Goal: Task Accomplishment & Management: Use online tool/utility

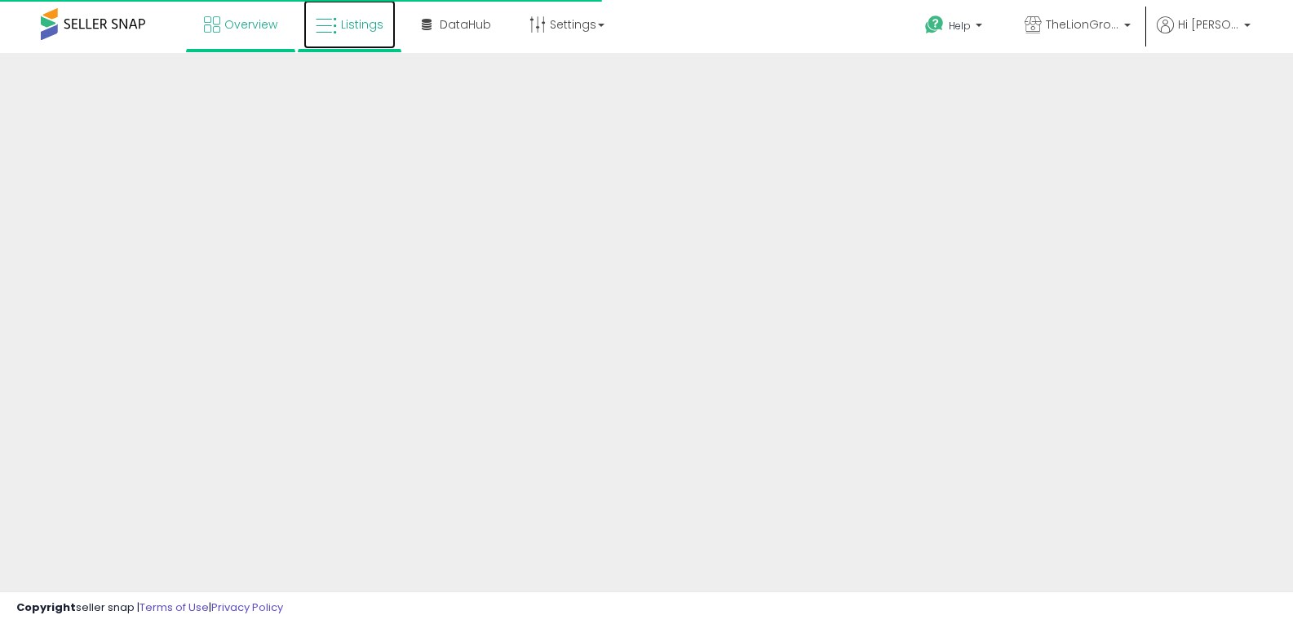
click at [382, 38] on link "Listings" at bounding box center [349, 24] width 92 height 49
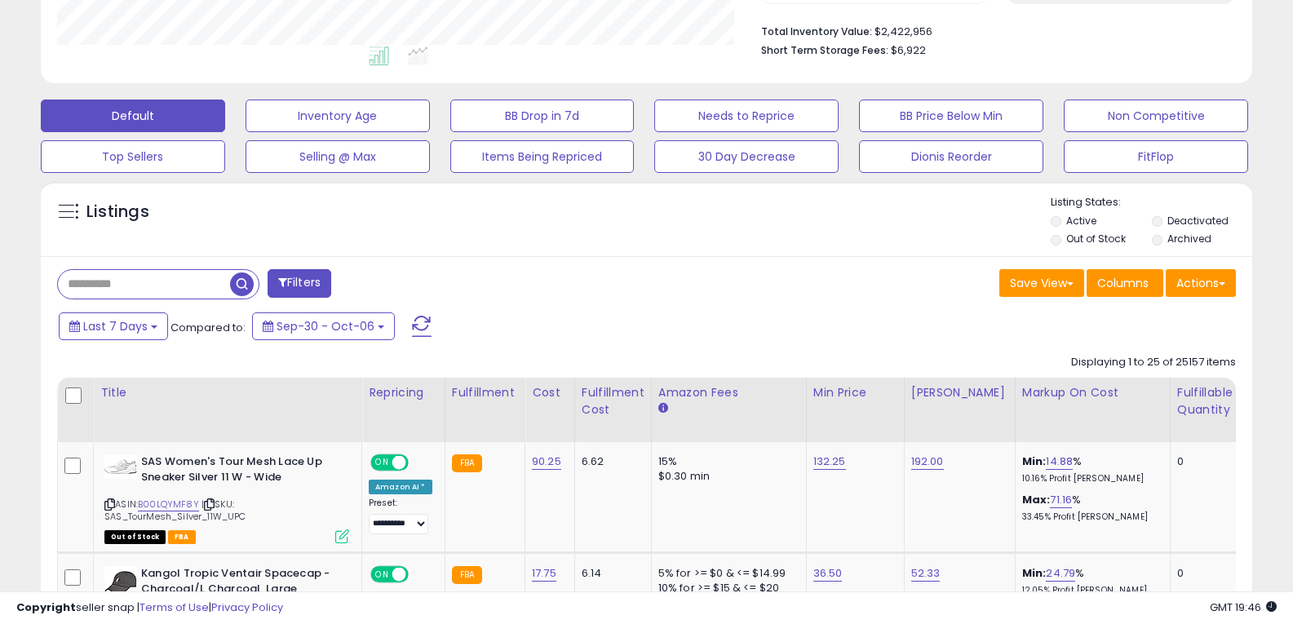
scroll to position [571, 0]
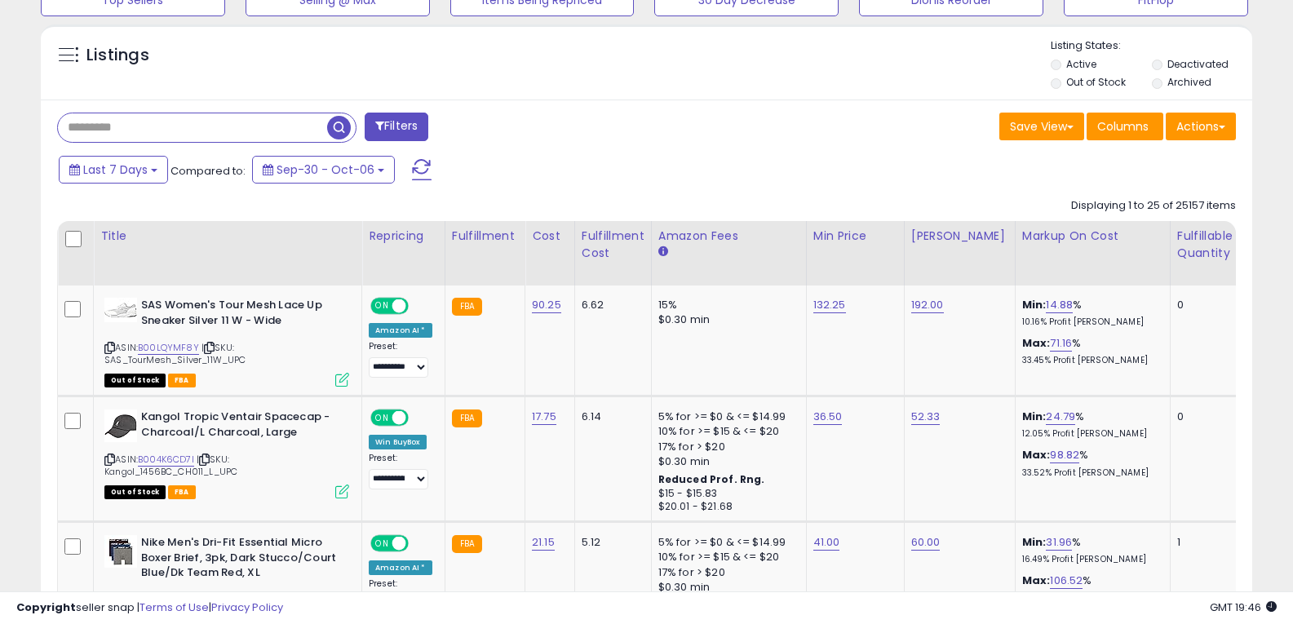
click at [178, 135] on input "text" at bounding box center [192, 127] width 269 height 29
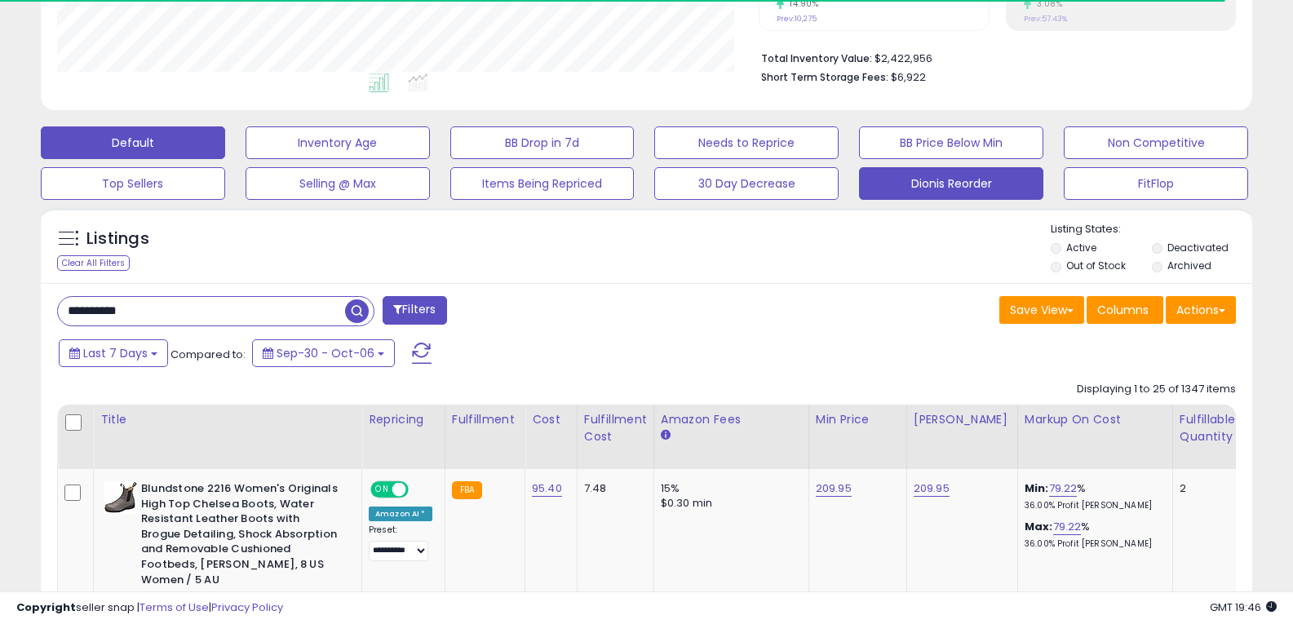
scroll to position [334, 702]
click at [876, 186] on button "Dionis Reorder" at bounding box center [951, 183] width 184 height 33
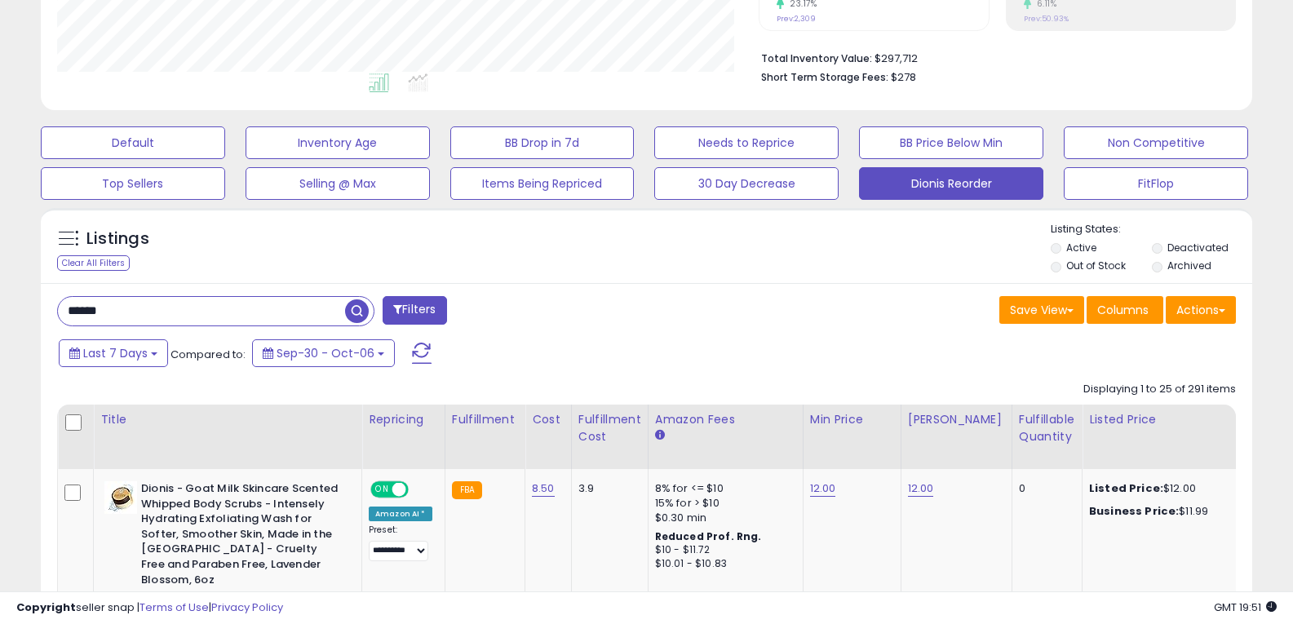
drag, startPoint x: 140, startPoint y: 311, endPoint x: -184, endPoint y: 303, distance: 323.2
type input "**********"
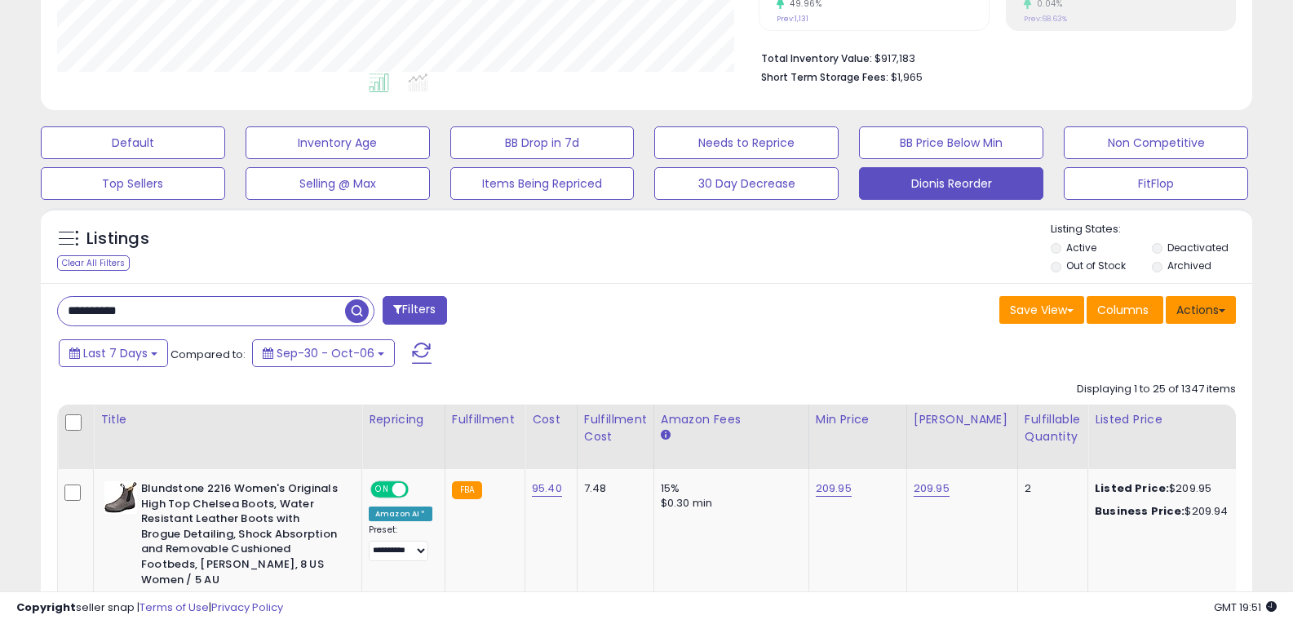
click at [1184, 303] on button "Actions" at bounding box center [1201, 310] width 70 height 28
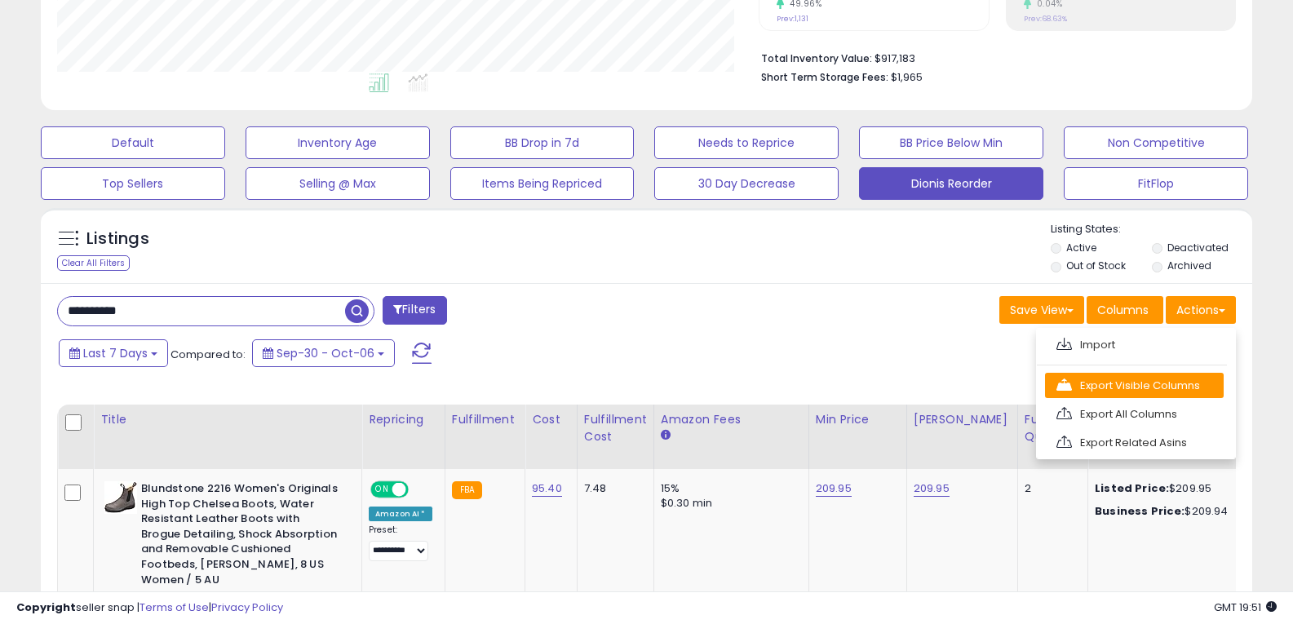
click at [1148, 386] on link "Export Visible Columns" at bounding box center [1134, 385] width 179 height 25
